Goal: Task Accomplishment & Management: Manage account settings

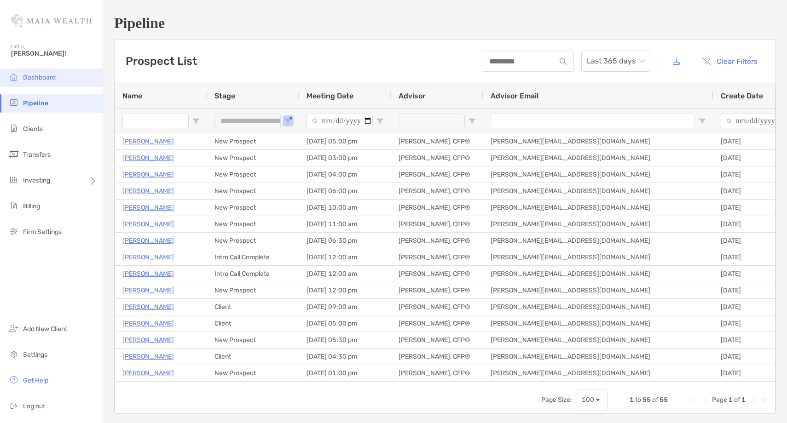
click at [52, 80] on span "Dashboard" at bounding box center [39, 78] width 33 height 8
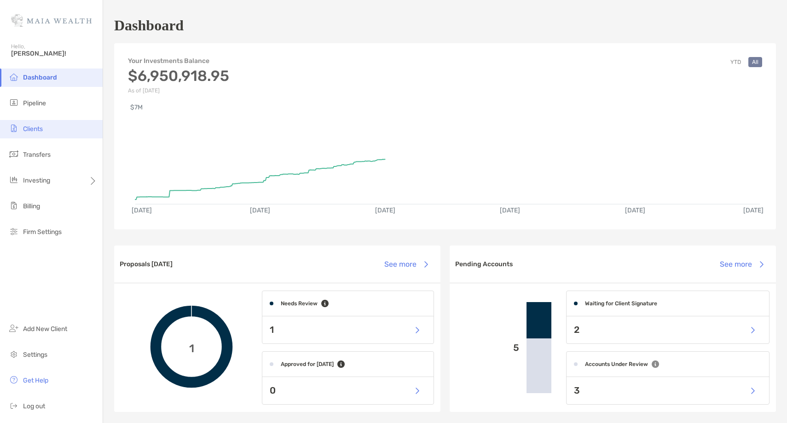
click at [46, 131] on li "Clients" at bounding box center [51, 129] width 103 height 18
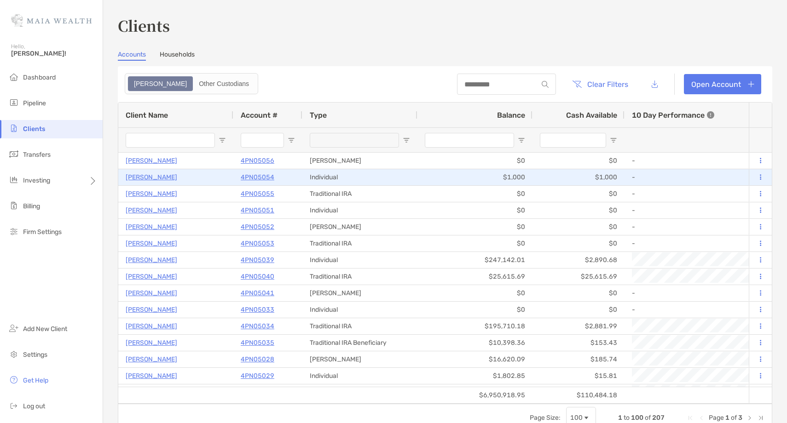
click at [759, 179] on button at bounding box center [760, 177] width 8 height 9
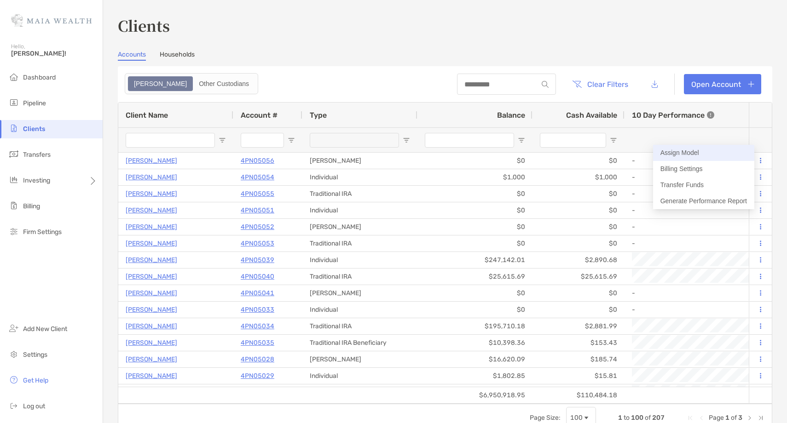
click at [703, 153] on button "Assign Model" at bounding box center [703, 153] width 101 height 16
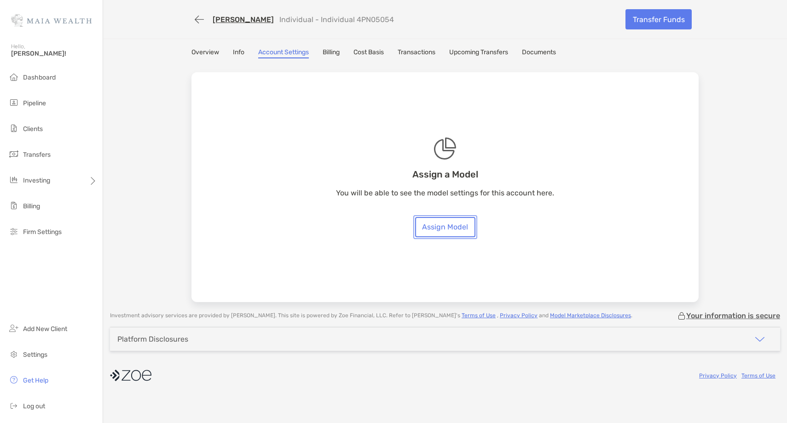
click at [460, 229] on link "Assign Model" at bounding box center [445, 227] width 60 height 20
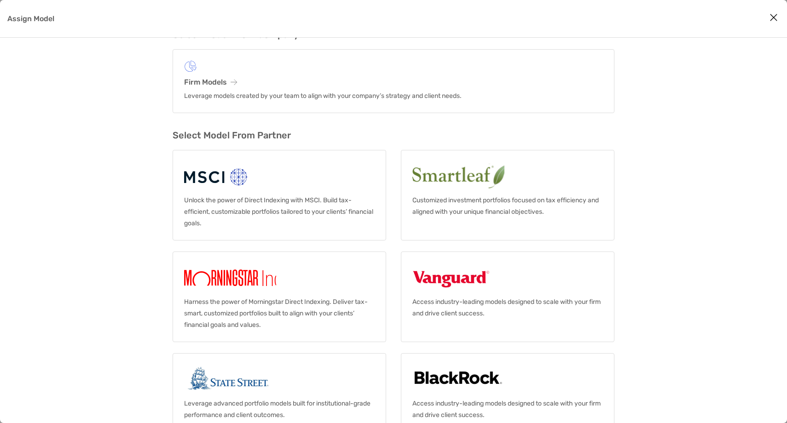
scroll to position [56, 0]
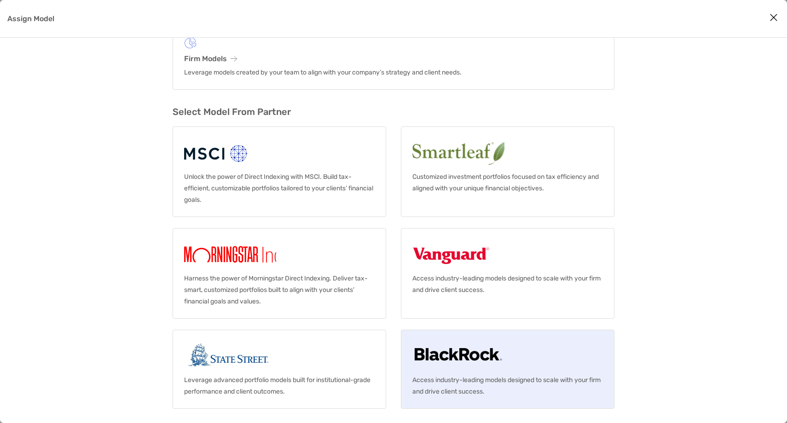
click at [475, 357] on img "Assign Model" at bounding box center [458, 355] width 92 height 29
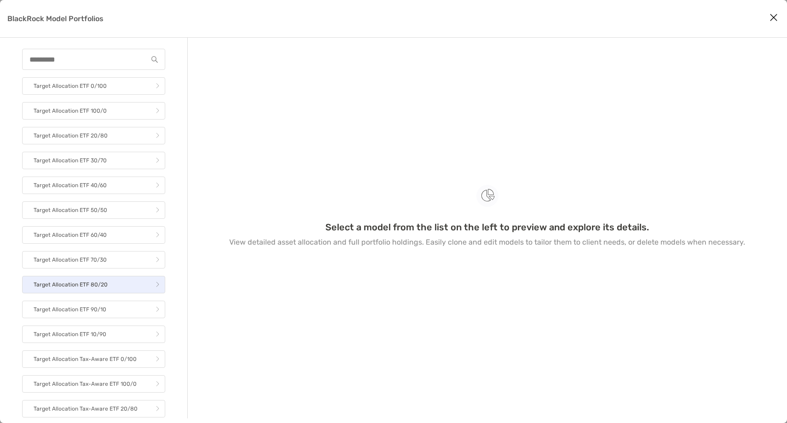
click at [120, 285] on link "Target Allocation ETF 80/20" at bounding box center [93, 284] width 143 height 17
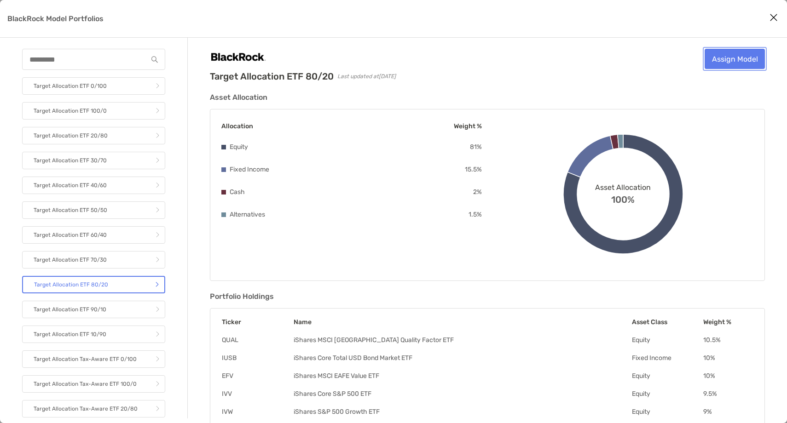
click at [735, 60] on link "Assign Model" at bounding box center [734, 59] width 60 height 20
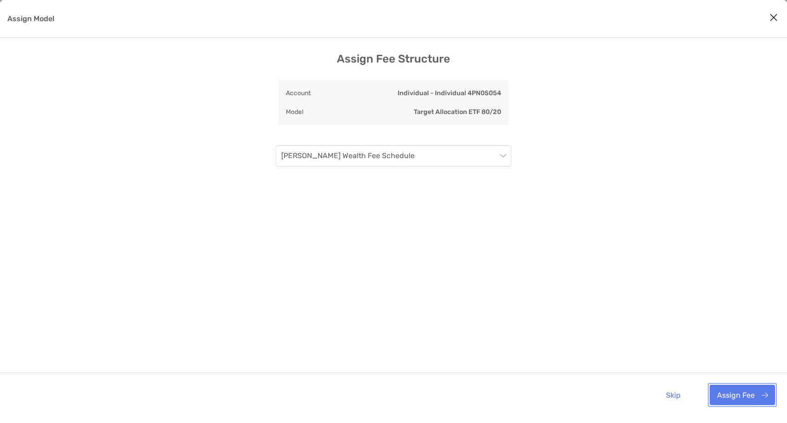
click at [749, 402] on button "Assign Fee" at bounding box center [741, 395] width 65 height 20
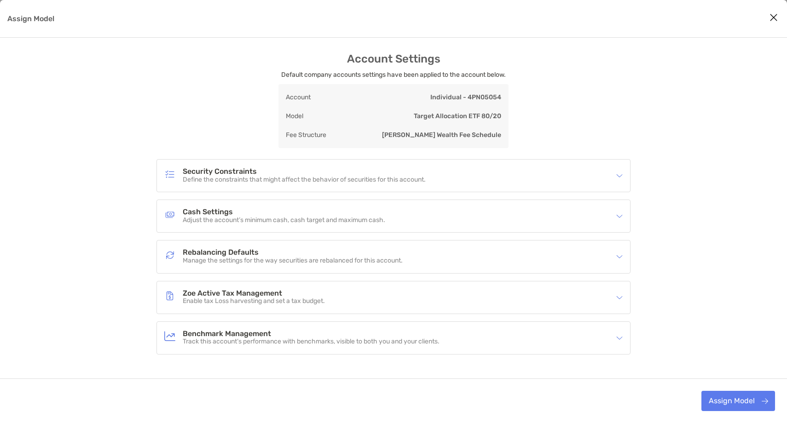
click at [264, 254] on h4 "Rebalancing Defaults" at bounding box center [293, 253] width 220 height 8
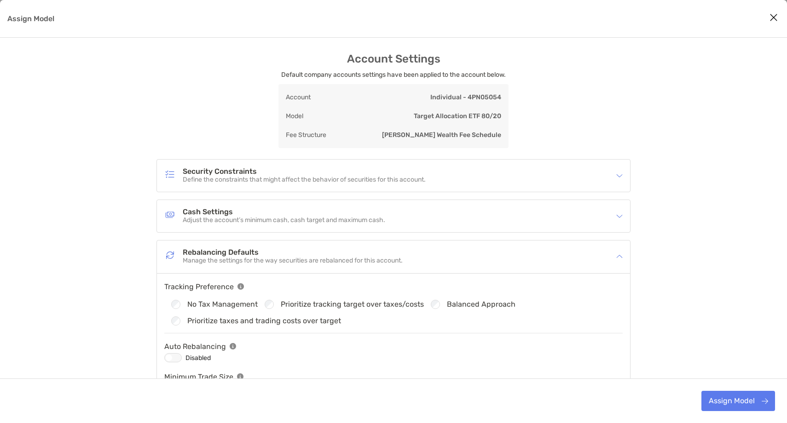
click at [173, 358] on div "Assign Model" at bounding box center [172, 357] width 17 height 9
click at [723, 401] on button "Assign Model" at bounding box center [738, 401] width 74 height 20
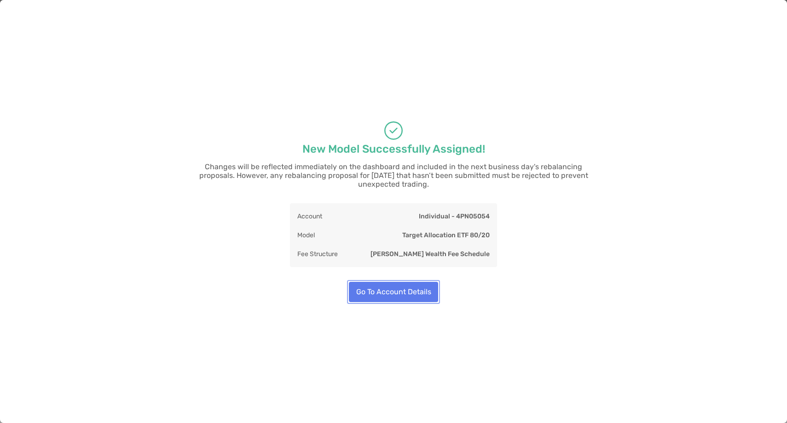
click at [404, 285] on button "Go To Account Details" at bounding box center [393, 292] width 89 height 20
type input "**"
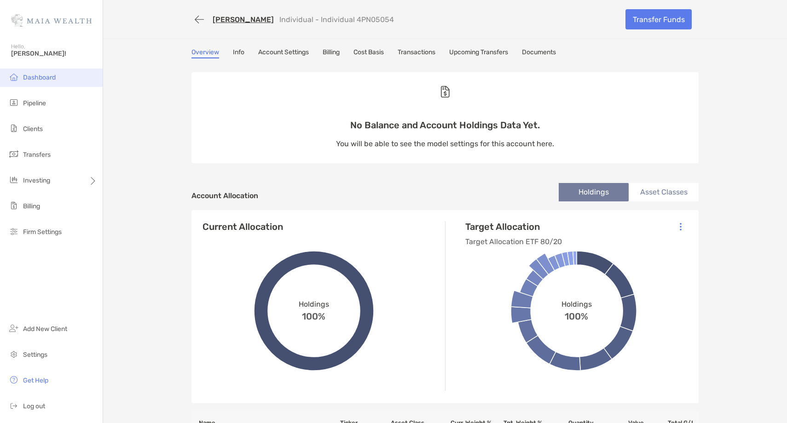
click at [40, 76] on span "Dashboard" at bounding box center [39, 78] width 33 height 8
